Goal: Communication & Community: Answer question/provide support

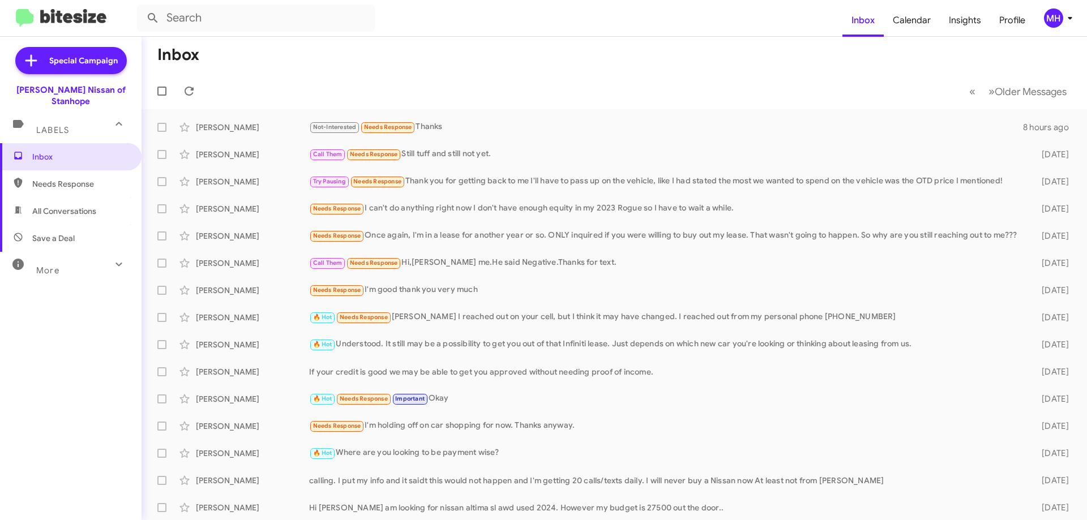
click at [55, 206] on span "All Conversations" at bounding box center [64, 211] width 64 height 11
type input "in:all-conversations"
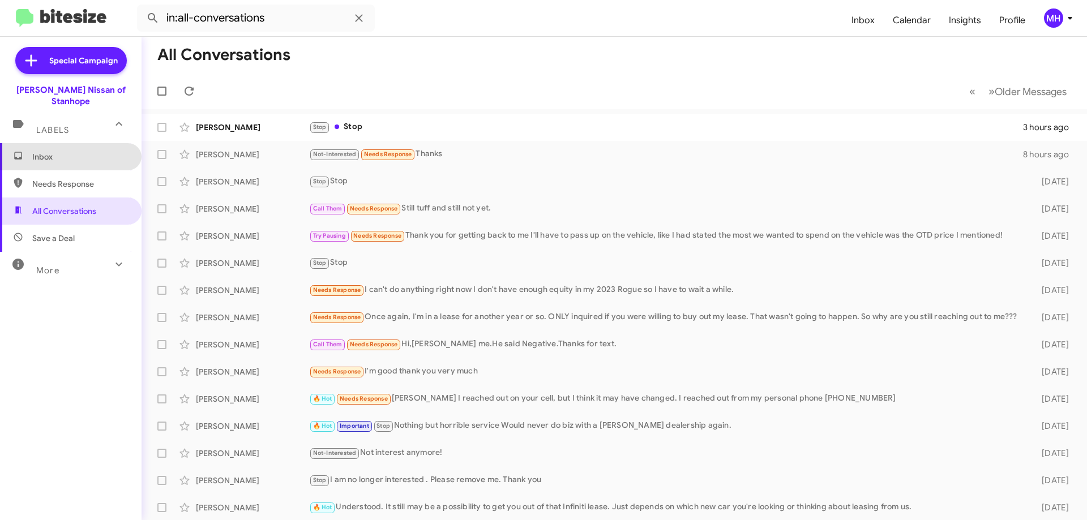
click at [91, 151] on span "Inbox" at bounding box center [80, 156] width 96 height 11
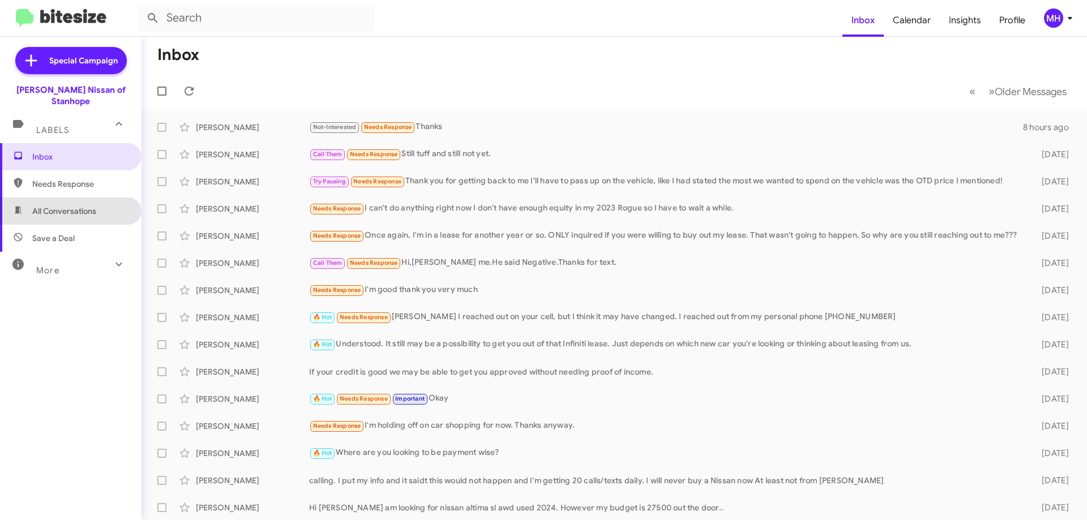
click at [78, 206] on span "All Conversations" at bounding box center [64, 211] width 64 height 11
type input "in:all-conversations"
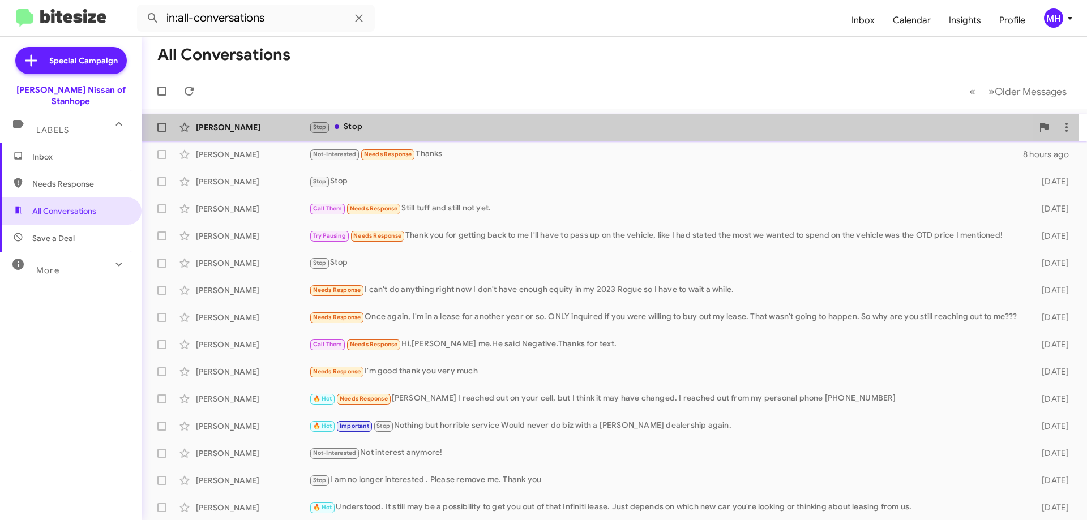
click at [409, 121] on div "Stop Stop" at bounding box center [671, 127] width 724 height 13
